Goal: Register for event/course

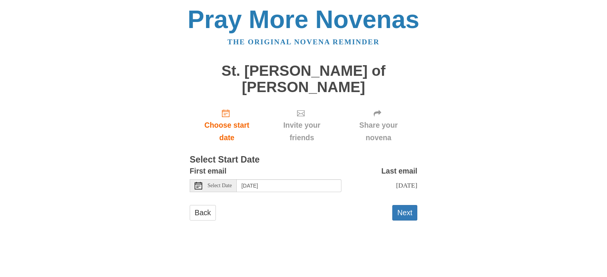
click at [202, 179] on div "Select Date" at bounding box center [213, 185] width 47 height 13
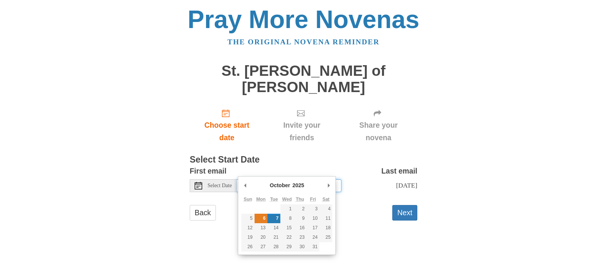
type input "Monday, October 6th"
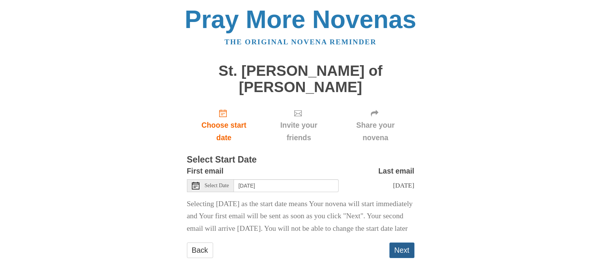
click at [394, 253] on button "Next" at bounding box center [401, 251] width 25 height 16
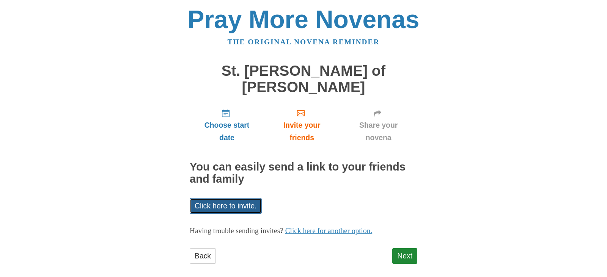
click at [250, 198] on link "Click here to invite." at bounding box center [226, 206] width 72 height 16
click at [248, 198] on link "Click here to invite." at bounding box center [226, 206] width 72 height 16
click at [402, 248] on link "Next" at bounding box center [404, 256] width 25 height 16
